Goal: Transaction & Acquisition: Book appointment/travel/reservation

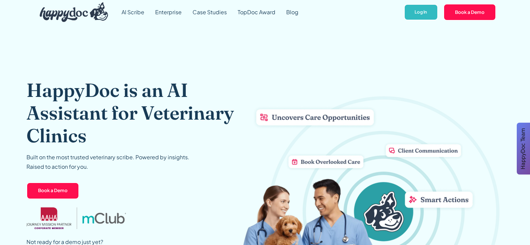
click at [135, 12] on link "AI Scribe" at bounding box center [133, 12] width 34 height 24
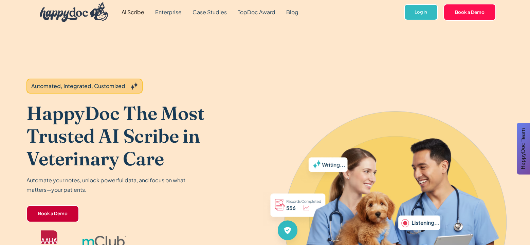
click at [45, 212] on link "Book a Demo" at bounding box center [52, 214] width 53 height 17
click at [59, 215] on link "Book a Demo" at bounding box center [52, 214] width 53 height 17
click at [171, 13] on link "Enterprise" at bounding box center [168, 12] width 37 height 24
click at [60, 212] on link "Book a Demo" at bounding box center [52, 214] width 53 height 17
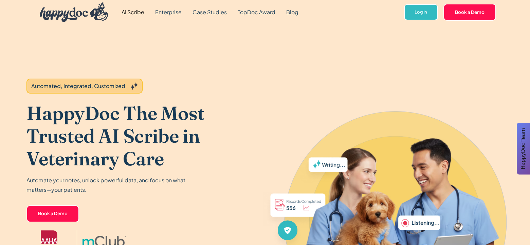
click at [93, 11] on img "home" at bounding box center [74, 12] width 69 height 20
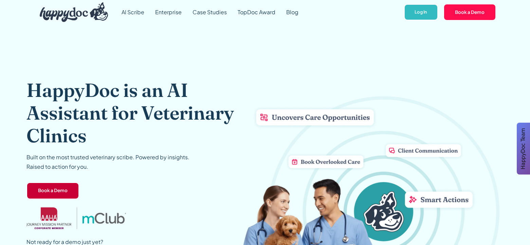
click at [61, 189] on link "Book a Demo" at bounding box center [52, 191] width 53 height 17
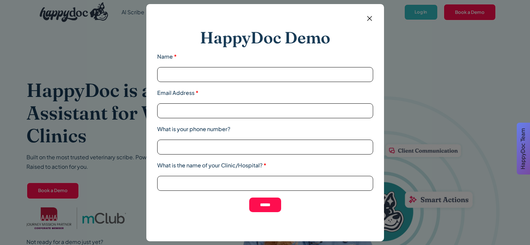
click at [367, 21] on img at bounding box center [369, 18] width 8 height 8
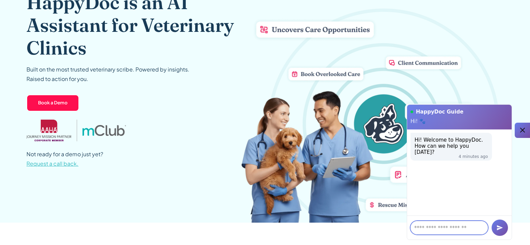
scroll to position [228, 0]
